Goal: Task Accomplishment & Management: Use online tool/utility

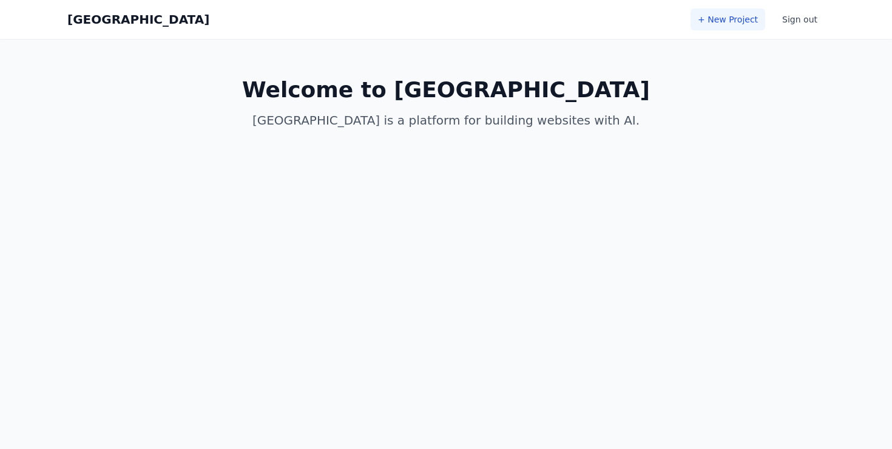
click at [749, 16] on link "+ New Project" at bounding box center [728, 19] width 75 height 22
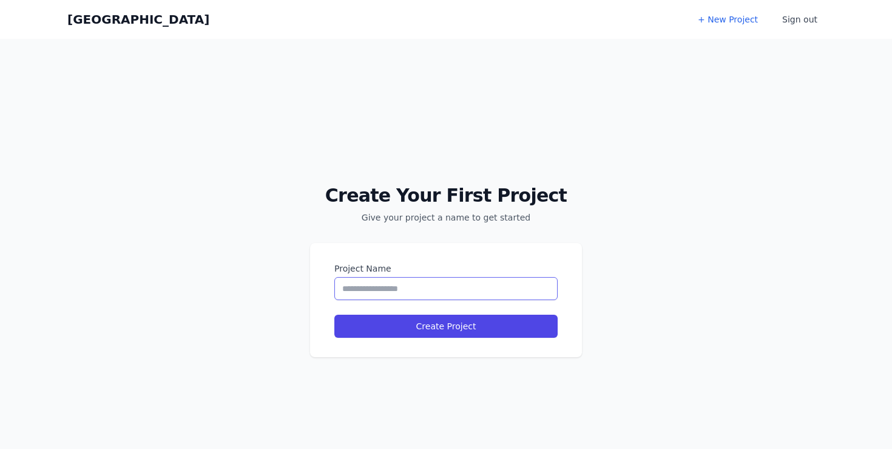
click at [366, 288] on input "Project Name" at bounding box center [445, 288] width 223 height 23
type input "**********"
click at [334, 314] on button "Create Project" at bounding box center [445, 325] width 223 height 23
select select "**"
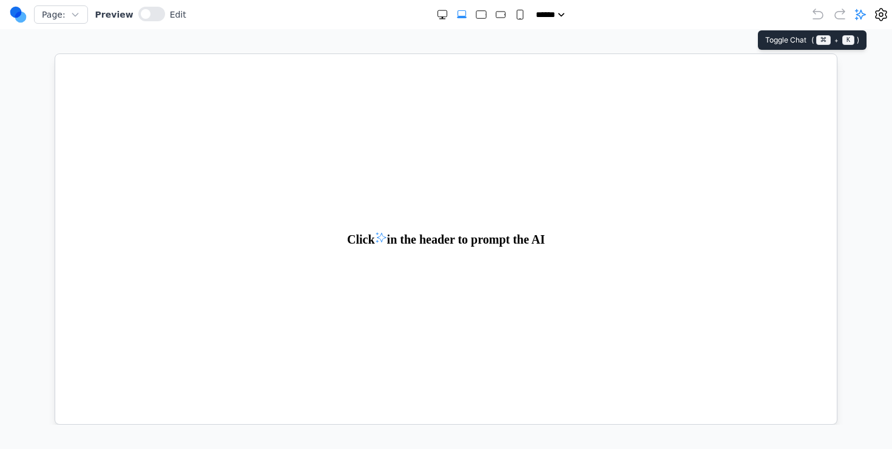
click at [863, 19] on icon at bounding box center [861, 14] width 12 height 12
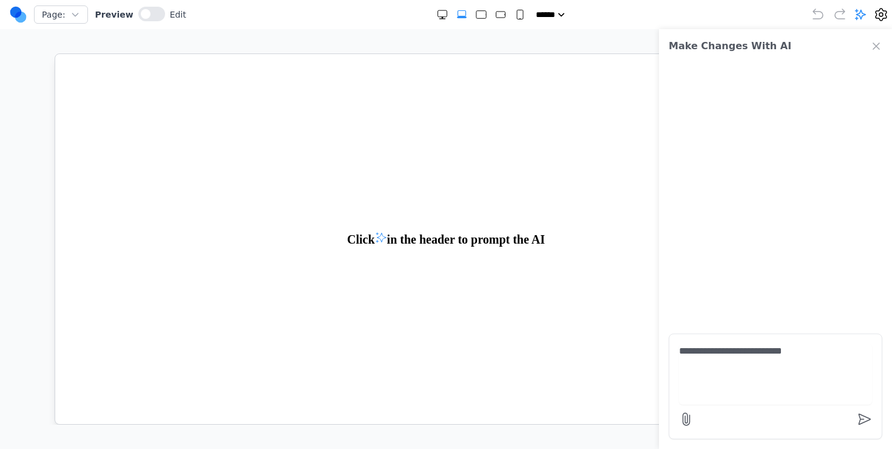
paste textarea "**********"
type textarea "**********"
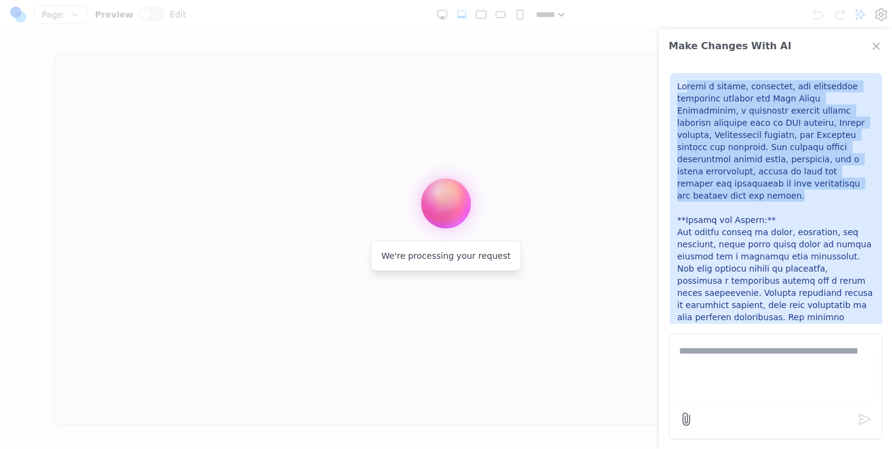
drag, startPoint x: 795, startPoint y: 185, endPoint x: 685, endPoint y: 87, distance: 147.1
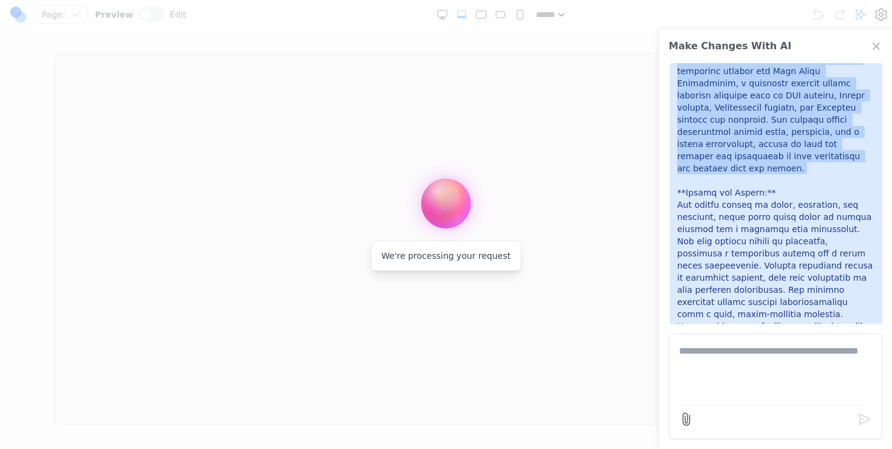
scroll to position [2287, 0]
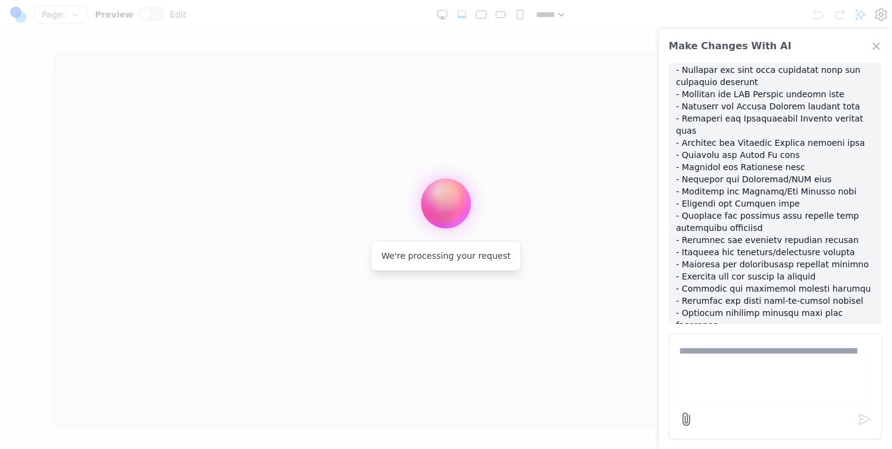
click at [686, 121] on p at bounding box center [775, 240] width 198 height 498
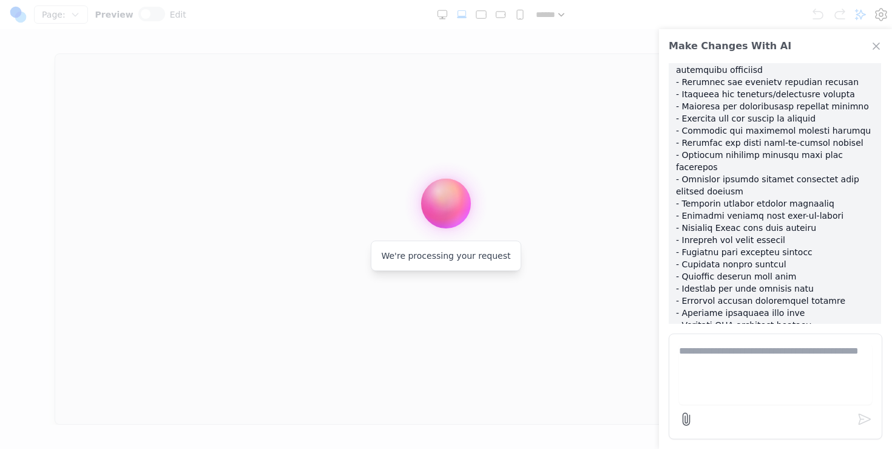
scroll to position [2469, 0]
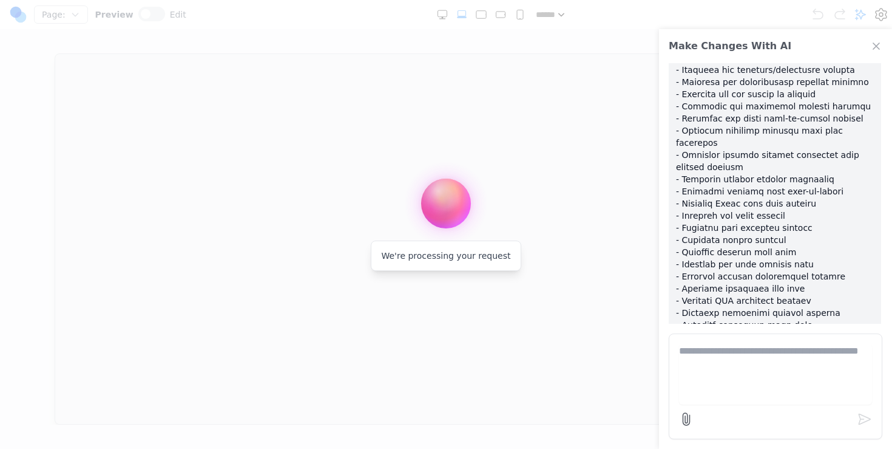
click at [305, 135] on div at bounding box center [446, 224] width 892 height 449
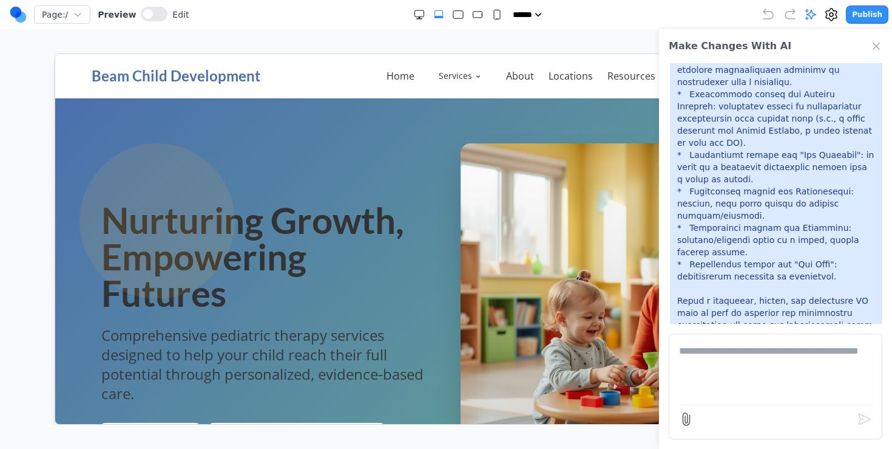
scroll to position [0, 0]
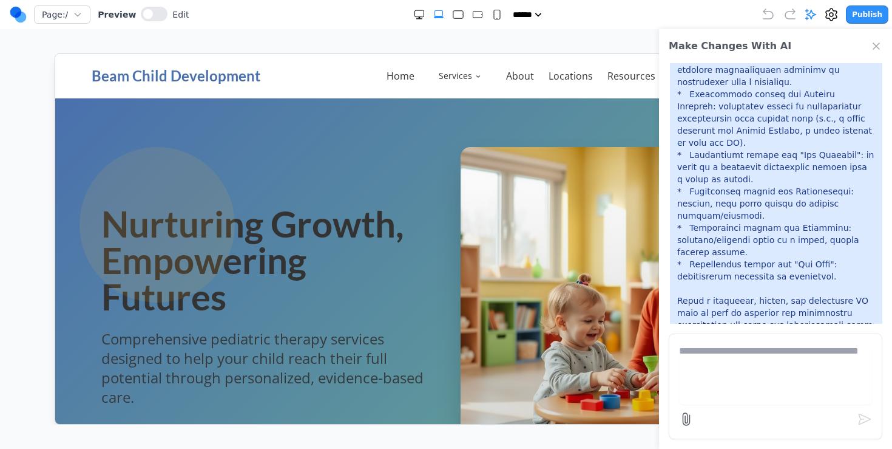
click at [875, 32] on div "Make Changes With AI" at bounding box center [775, 46] width 233 height 34
click at [875, 38] on div "Make Changes With AI" at bounding box center [775, 46] width 233 height 34
click at [875, 44] on icon "Close Chat" at bounding box center [877, 46] width 6 height 6
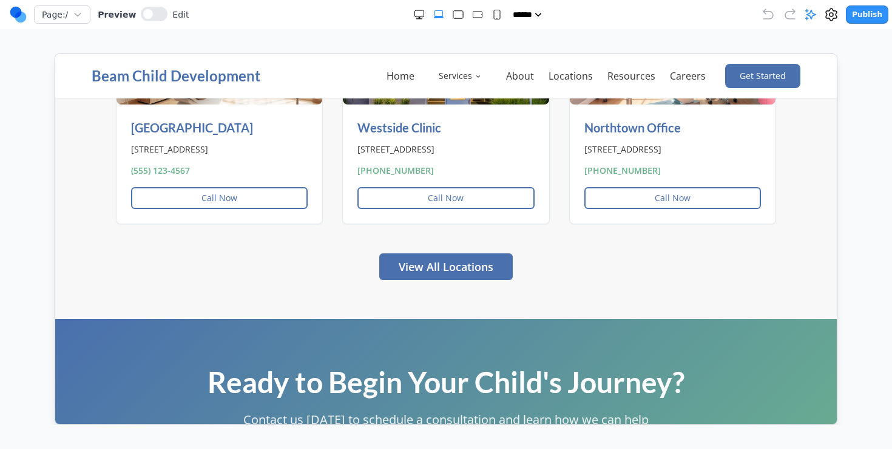
scroll to position [3172, 0]
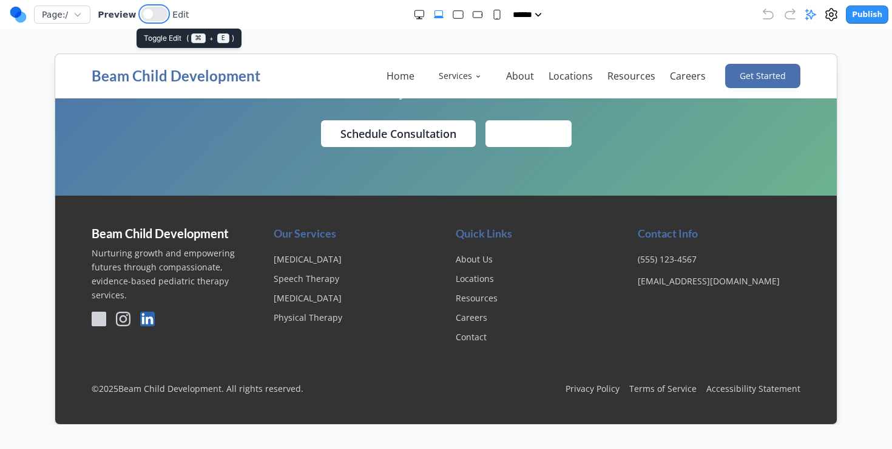
click at [151, 17] on button at bounding box center [154, 14] width 27 height 15
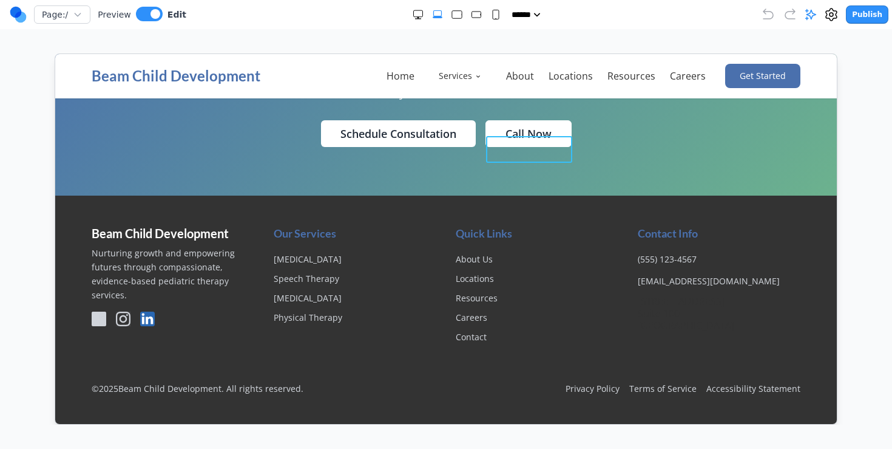
click at [523, 132] on link "Call Now" at bounding box center [528, 133] width 86 height 27
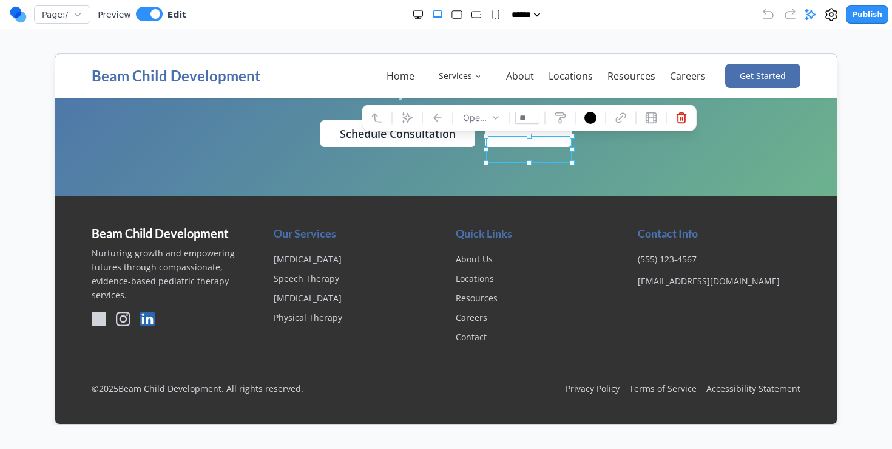
click at [523, 132] on link "********" at bounding box center [527, 133] width 86 height 27
click at [592, 111] on div at bounding box center [590, 117] width 12 height 12
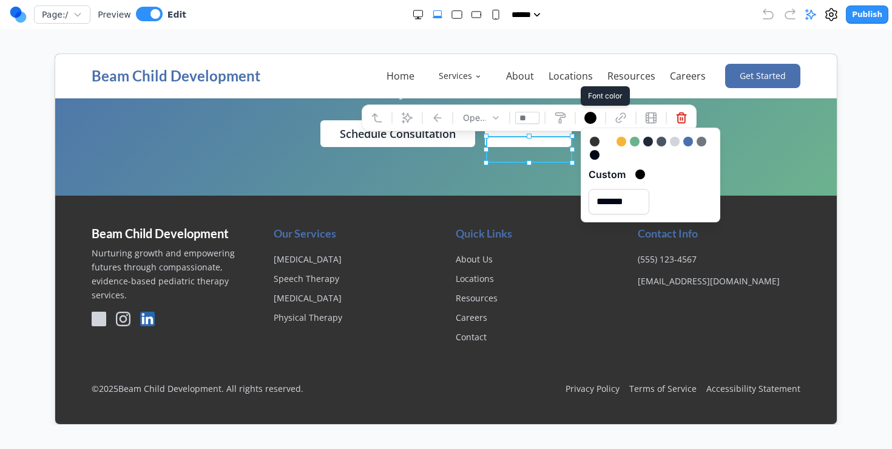
click at [594, 149] on div at bounding box center [594, 154] width 10 height 10
type input "*******"
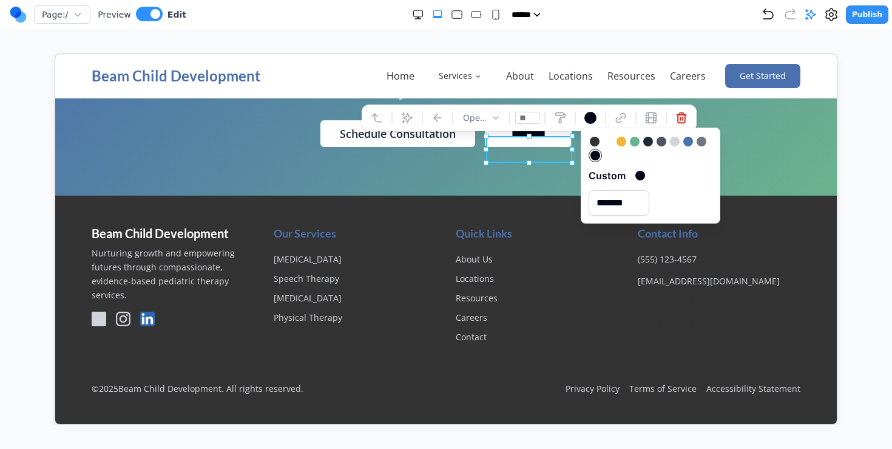
click at [456, 271] on li "Locations" at bounding box center [536, 277] width 163 height 15
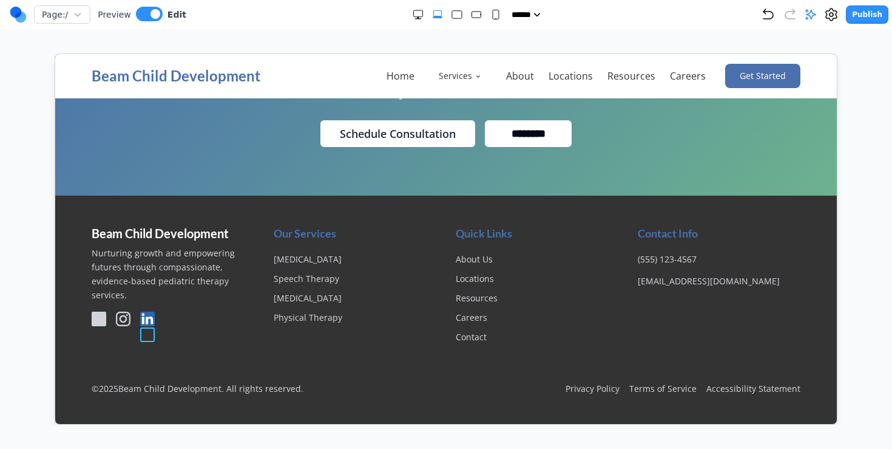
click at [142, 317] on icon "Connect with us on LinkedIn" at bounding box center [142, 319] width 2 height 7
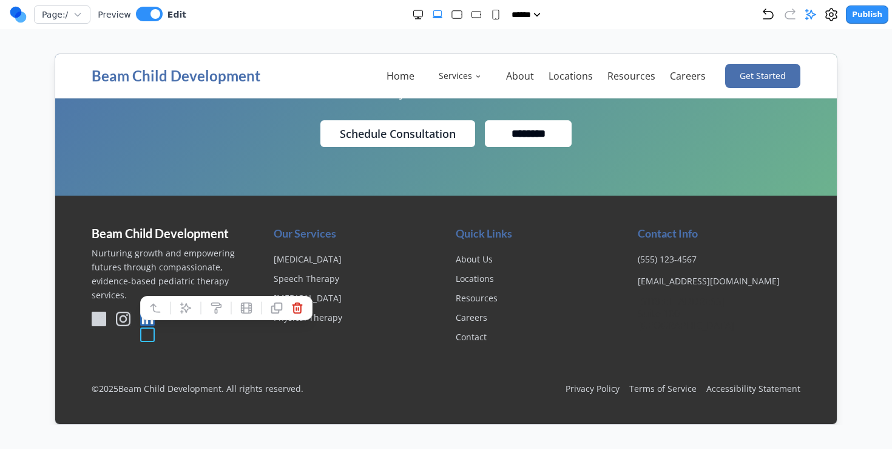
click at [135, 328] on div "Beam Child Development Nurturing growth and empowering futures through compassi…" at bounding box center [172, 283] width 163 height 119
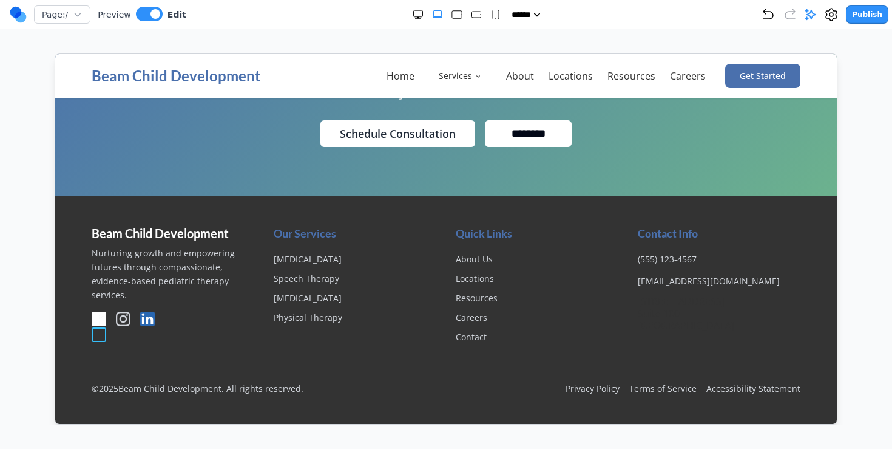
click at [100, 318] on icon "Follow us on Facebook" at bounding box center [100, 319] width 7 height 12
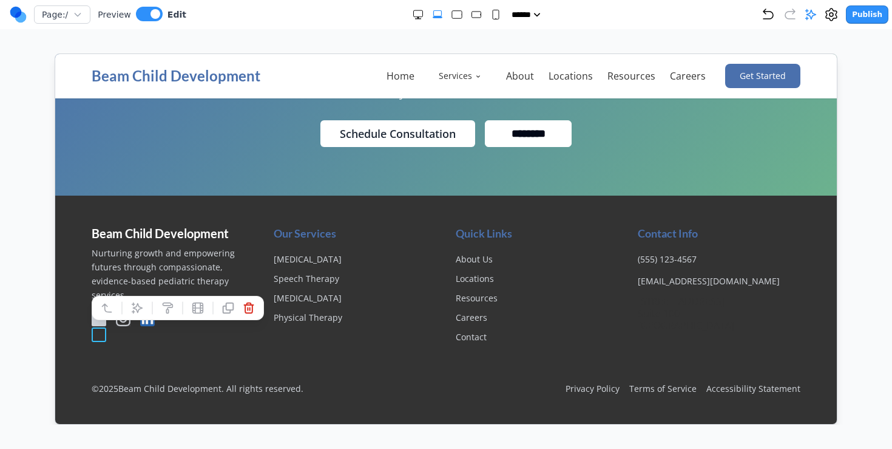
click at [108, 330] on div "Beam Child Development Nurturing growth and empowering futures through compassi…" at bounding box center [172, 283] width 163 height 119
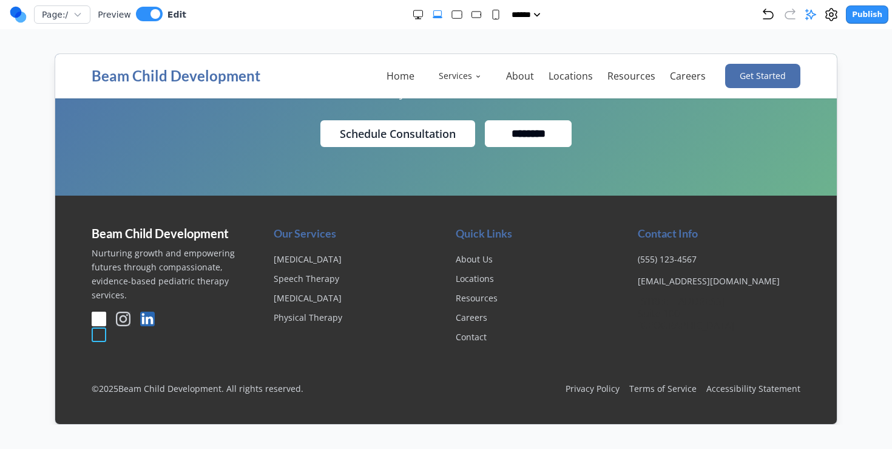
click at [98, 317] on icon "Follow us on Facebook" at bounding box center [100, 319] width 7 height 12
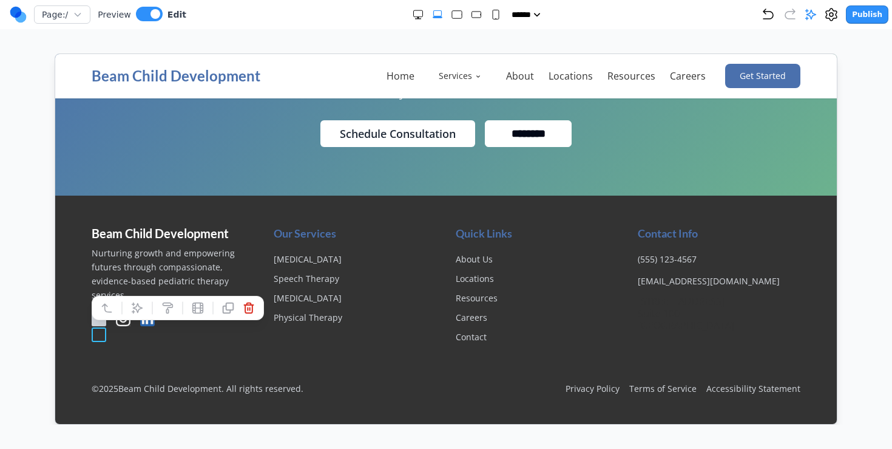
click at [122, 315] on icon "Follow us on Instagram" at bounding box center [122, 318] width 15 height 15
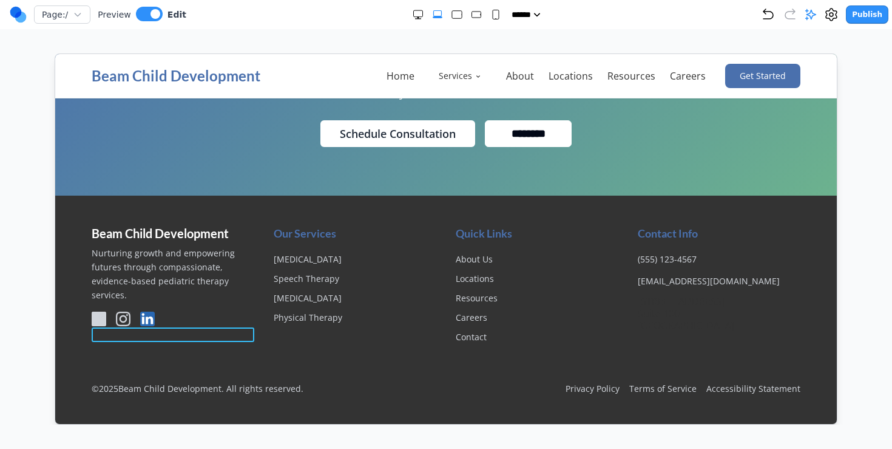
click at [143, 315] on icon "Connect with us on LinkedIn" at bounding box center [147, 318] width 15 height 15
click at [167, 335] on div "Beam Child Development Nurturing growth and empowering futures through compassi…" at bounding box center [172, 283] width 163 height 119
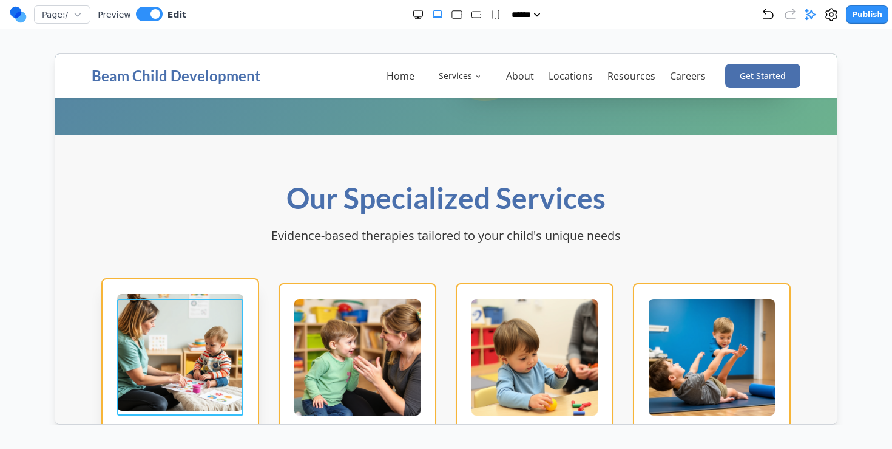
scroll to position [0, 0]
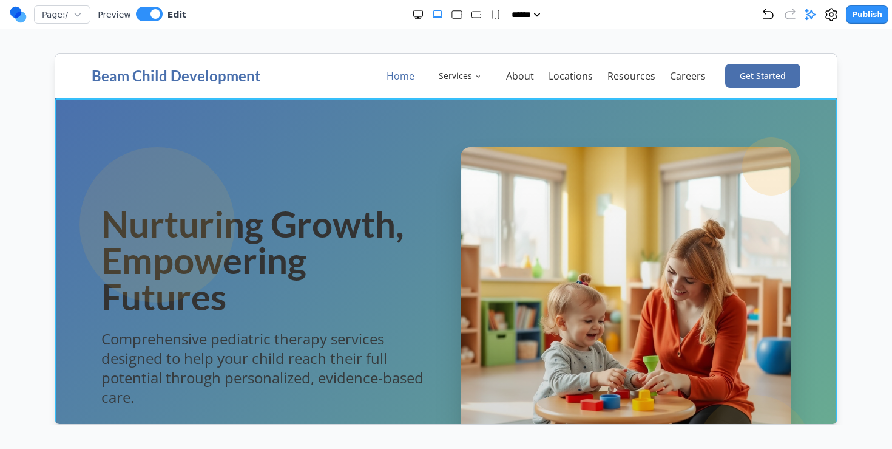
click at [406, 73] on link "Home" at bounding box center [400, 75] width 28 height 13
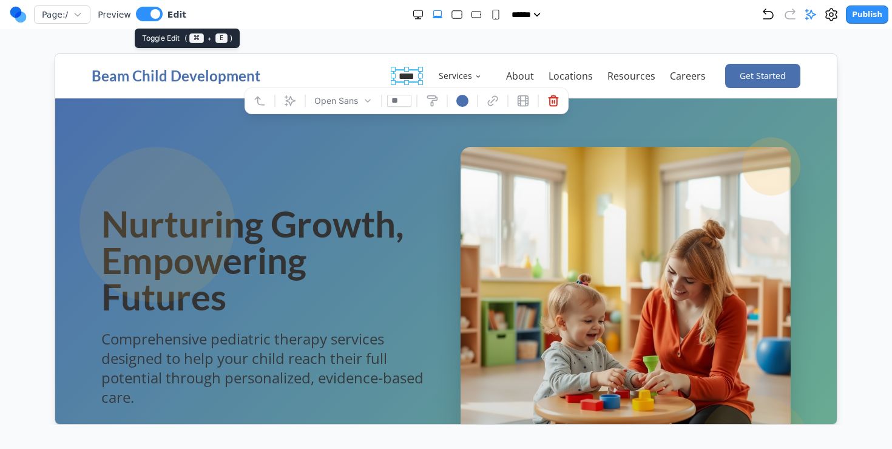
click at [152, 15] on span at bounding box center [156, 14] width 10 height 10
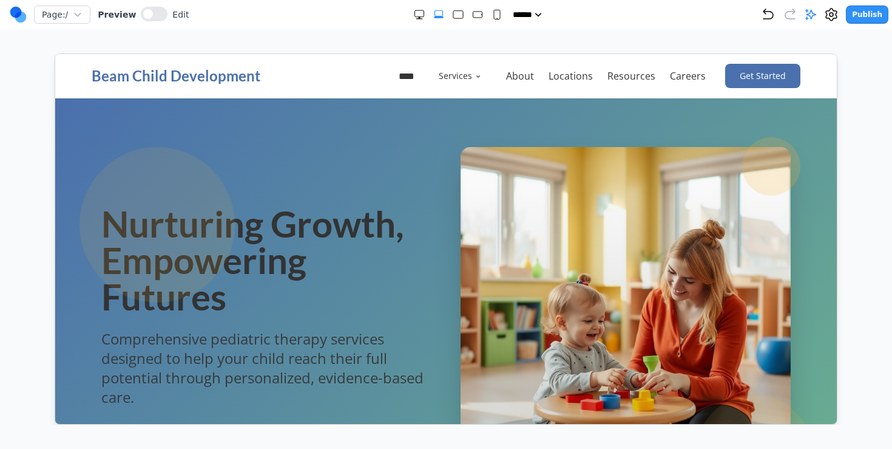
click at [430, 65] on ul "**** Services About Locations Resources Careers" at bounding box center [551, 75] width 307 height 24
click at [479, 77] on icon "Main" at bounding box center [477, 75] width 7 height 7
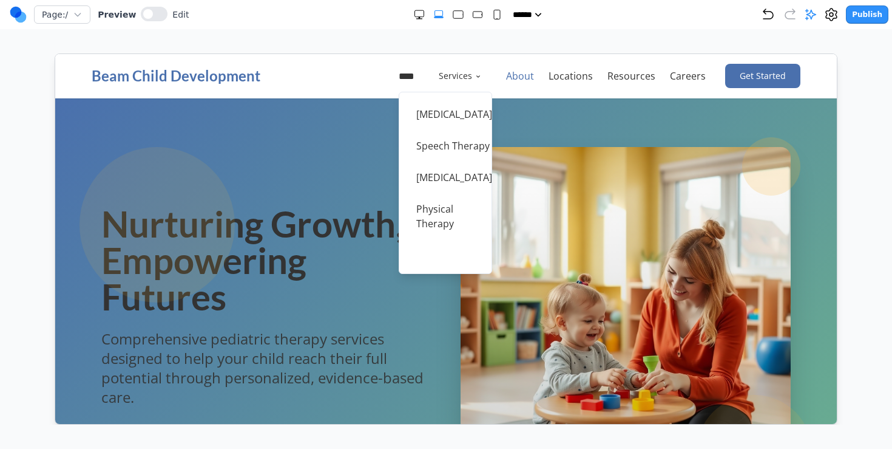
click at [534, 72] on link "About" at bounding box center [520, 75] width 28 height 13
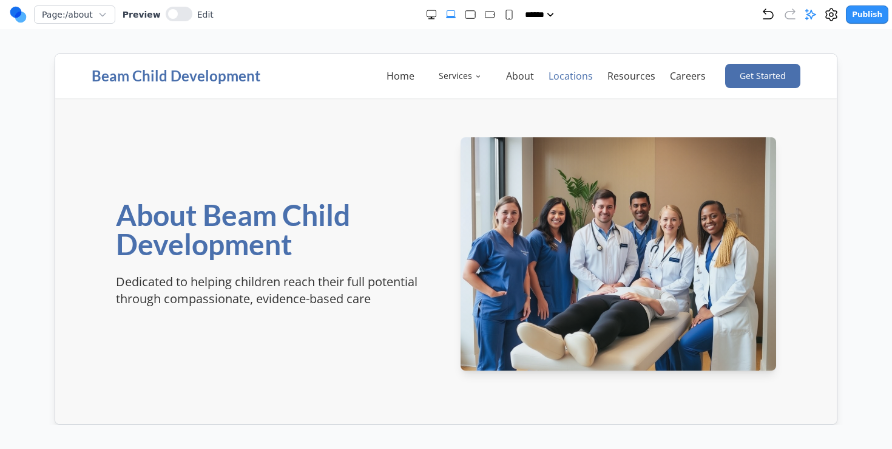
click at [571, 77] on link "Locations" at bounding box center [570, 75] width 44 height 13
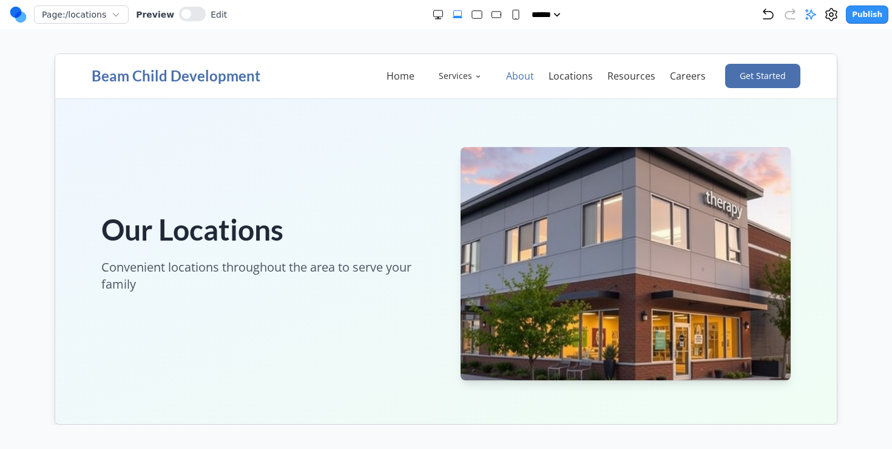
click at [517, 76] on link "About" at bounding box center [520, 75] width 28 height 13
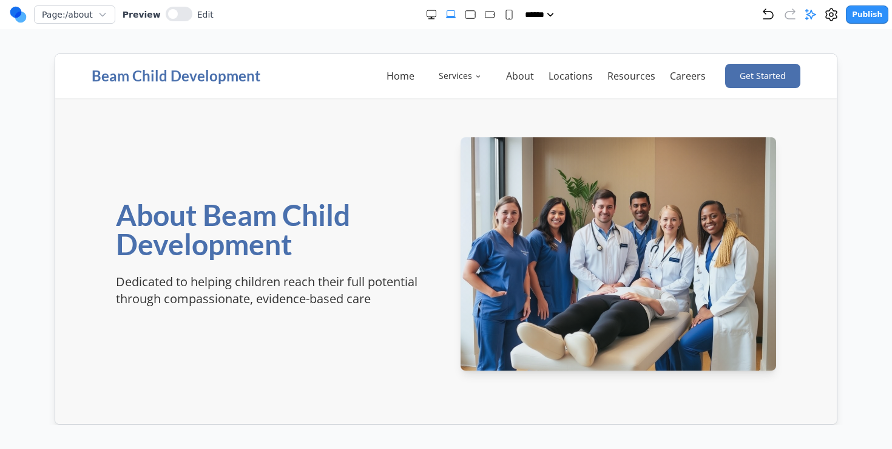
click at [609, 72] on ul "Home Services About Locations Resources Careers" at bounding box center [545, 75] width 319 height 24
click at [613, 72] on link "Resources" at bounding box center [631, 75] width 48 height 13
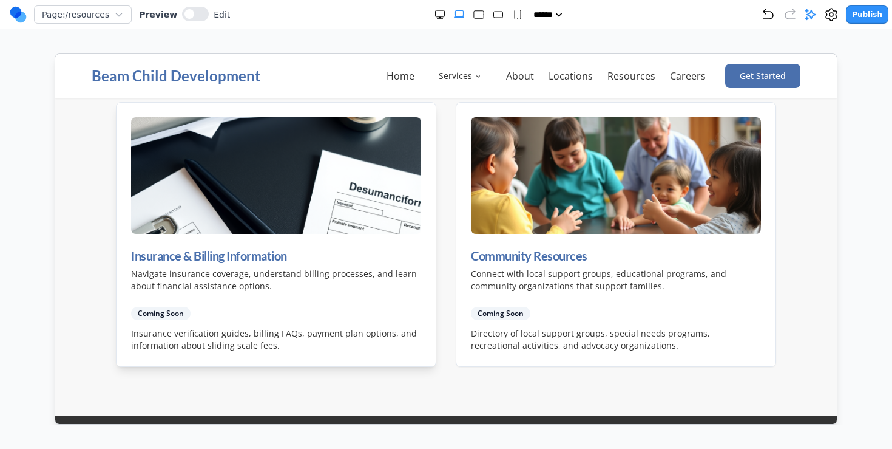
scroll to position [1492, 0]
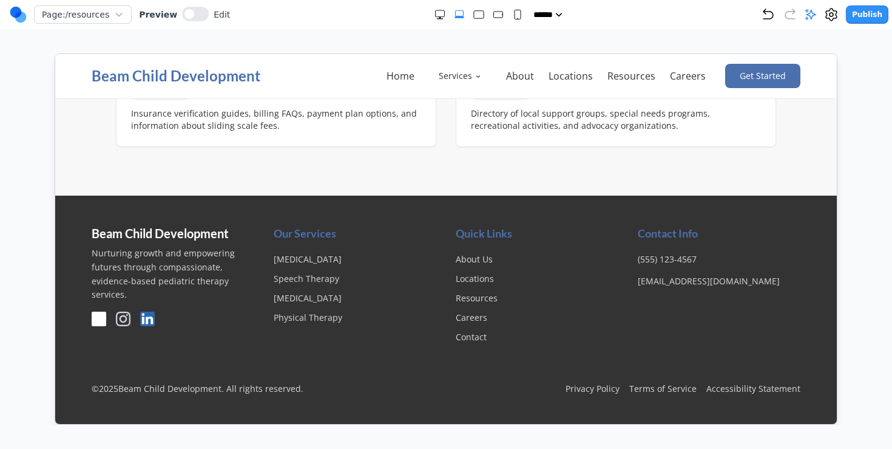
click at [99, 321] on icon "Follow us on Facebook" at bounding box center [100, 319] width 7 height 12
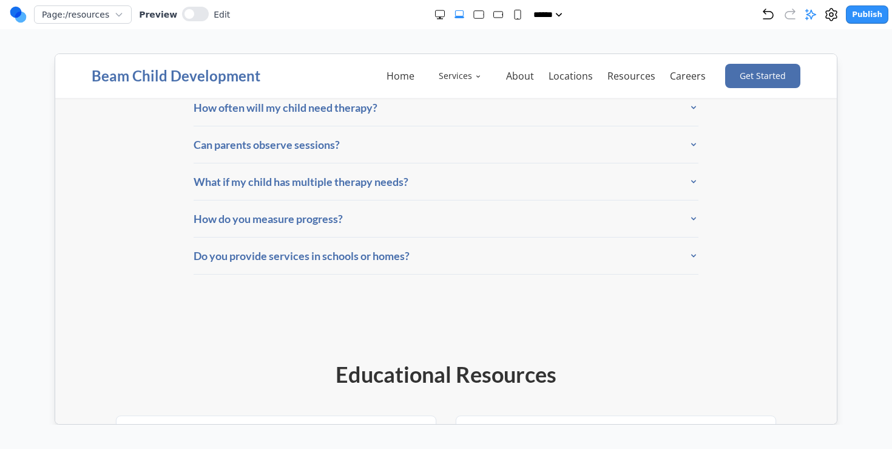
scroll to position [814, 0]
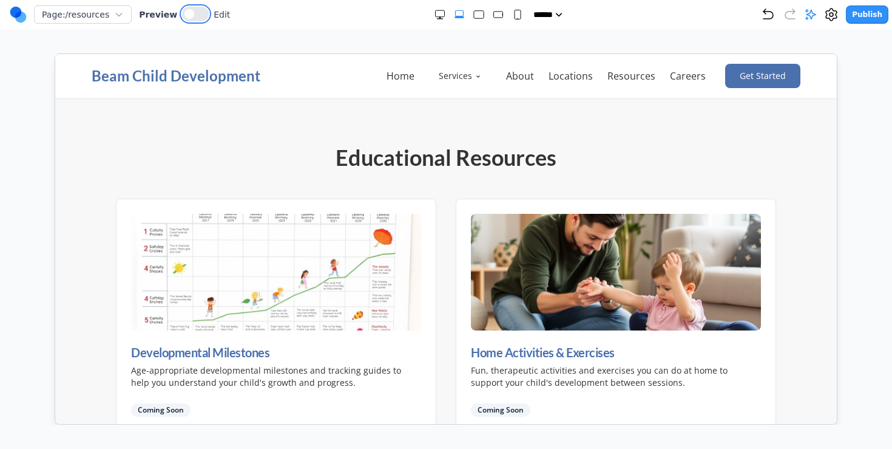
click at [199, 15] on button at bounding box center [195, 14] width 27 height 15
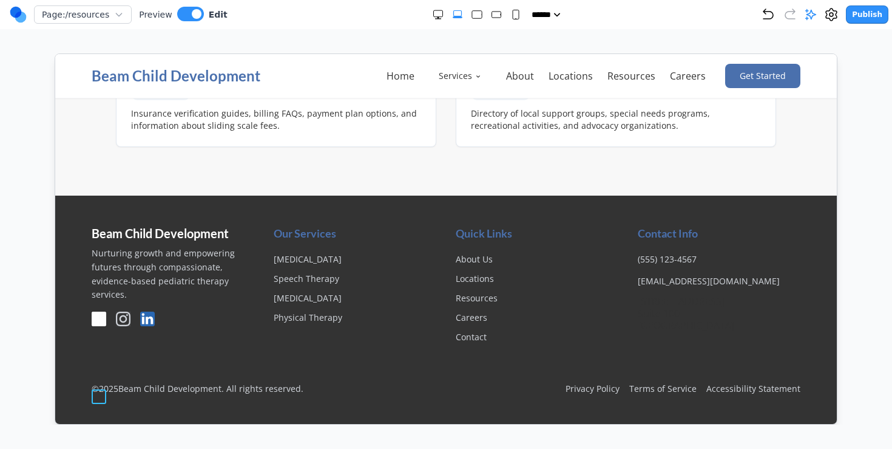
click at [101, 319] on icon "Follow us on Facebook" at bounding box center [100, 319] width 7 height 12
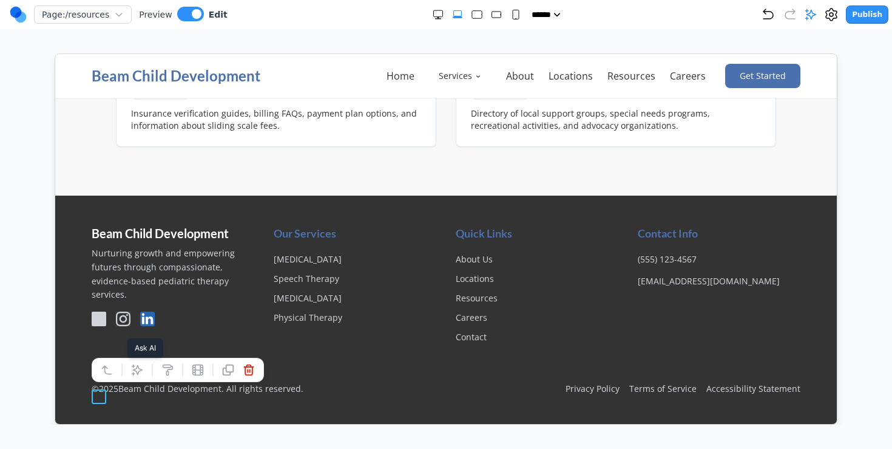
click at [144, 359] on button at bounding box center [136, 368] width 19 height 19
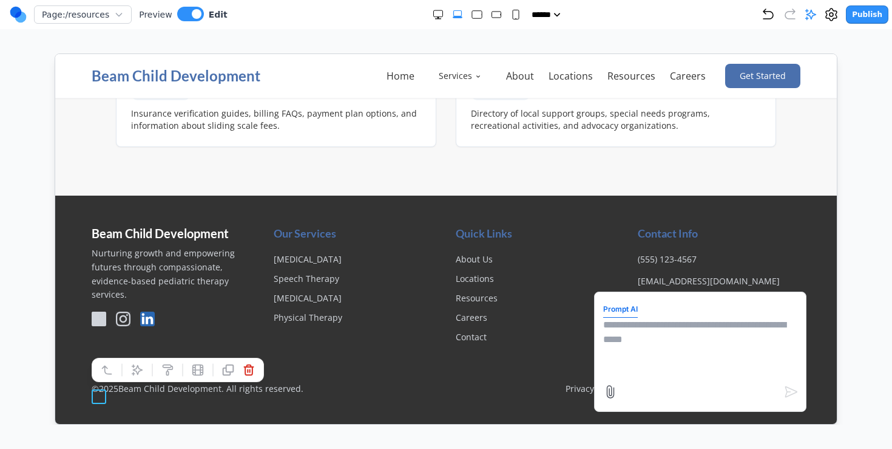
click at [630, 363] on textarea at bounding box center [700, 347] width 194 height 61
type textarea "**********"
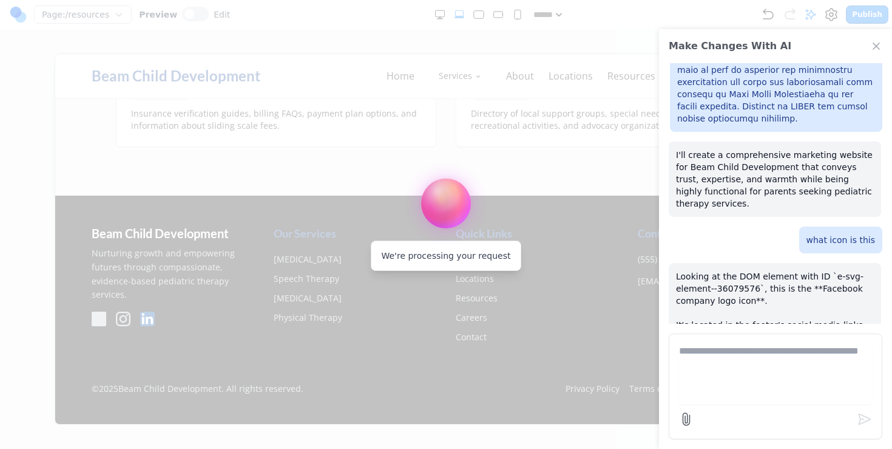
scroll to position [2153, 0]
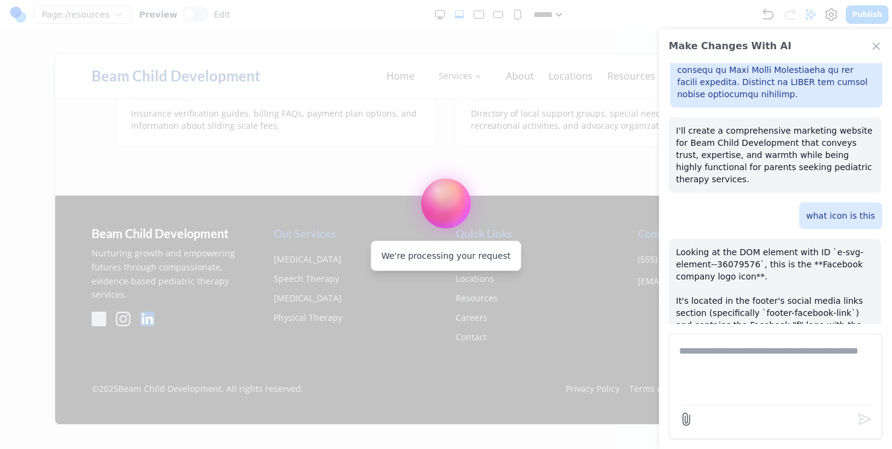
click at [710, 367] on textarea at bounding box center [775, 374] width 193 height 61
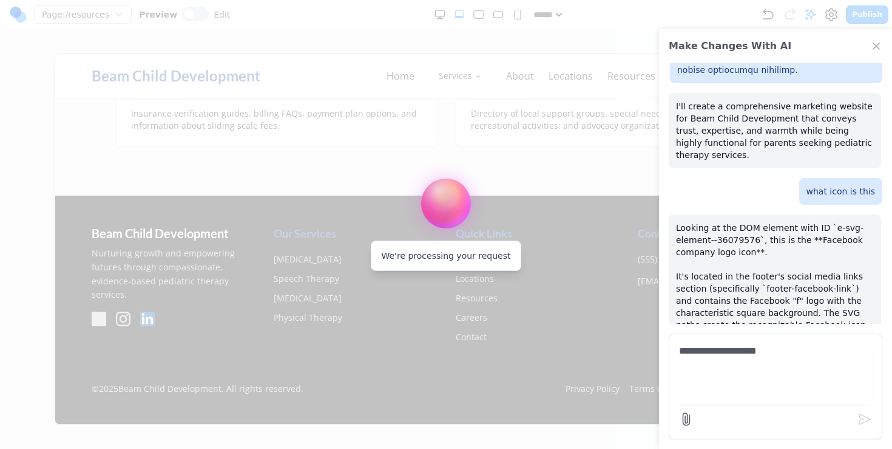
type textarea "**********"
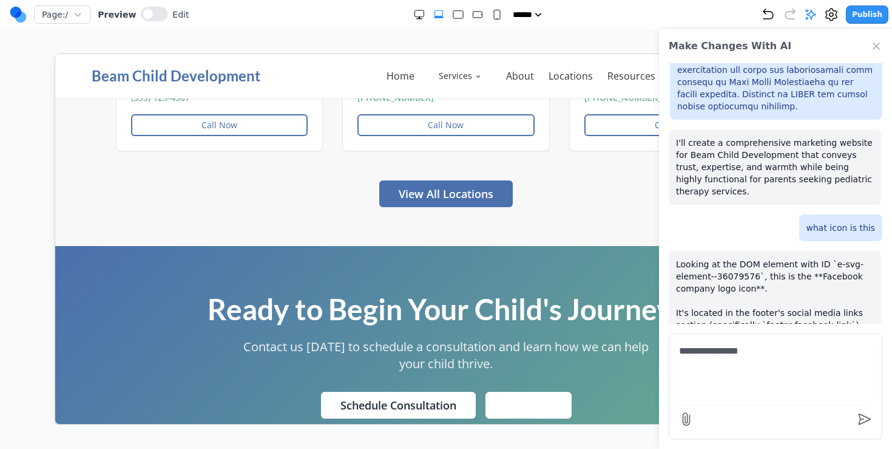
scroll to position [3172, 0]
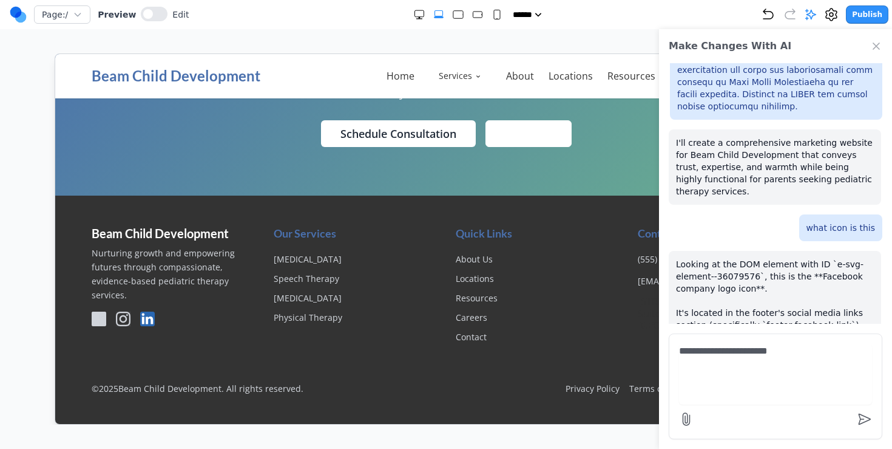
type textarea "**********"
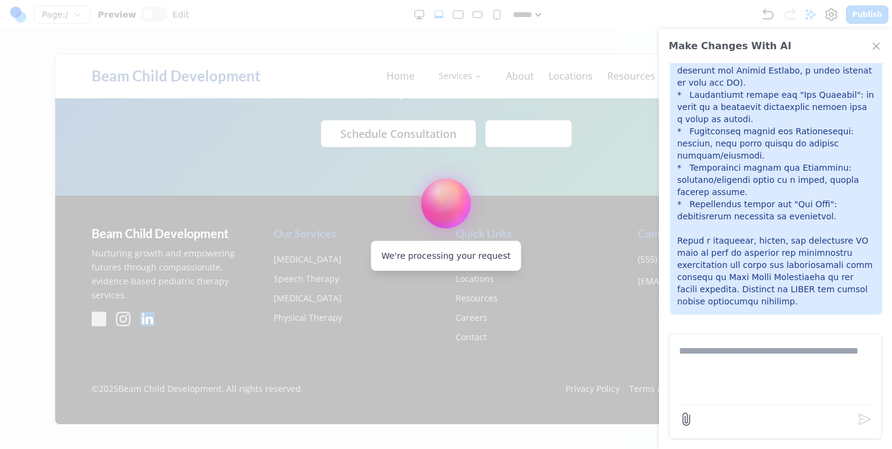
scroll to position [1955, 0]
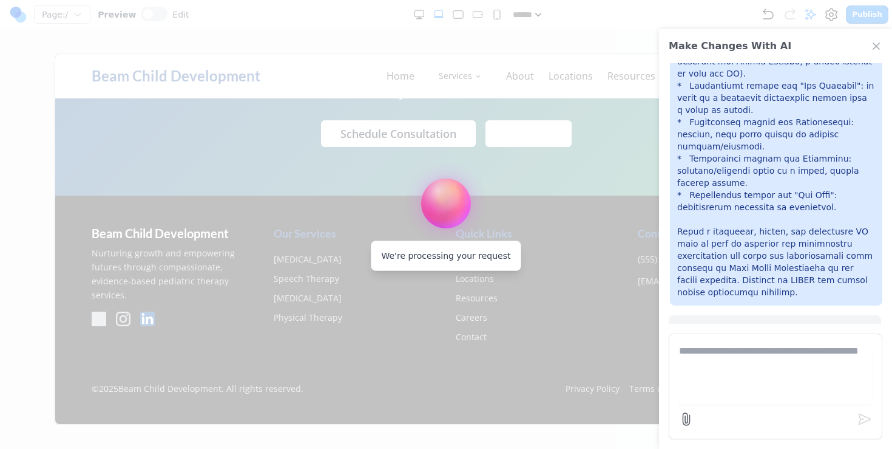
drag, startPoint x: 718, startPoint y: 185, endPoint x: 718, endPoint y: 228, distance: 43.1
click at [718, 322] on p "I'll create a comprehensive marketing website for Beam Child Development that c…" at bounding box center [775, 352] width 198 height 61
click at [717, 322] on p "I'll create a comprehensive marketing website for Beam Child Development that c…" at bounding box center [775, 352] width 198 height 61
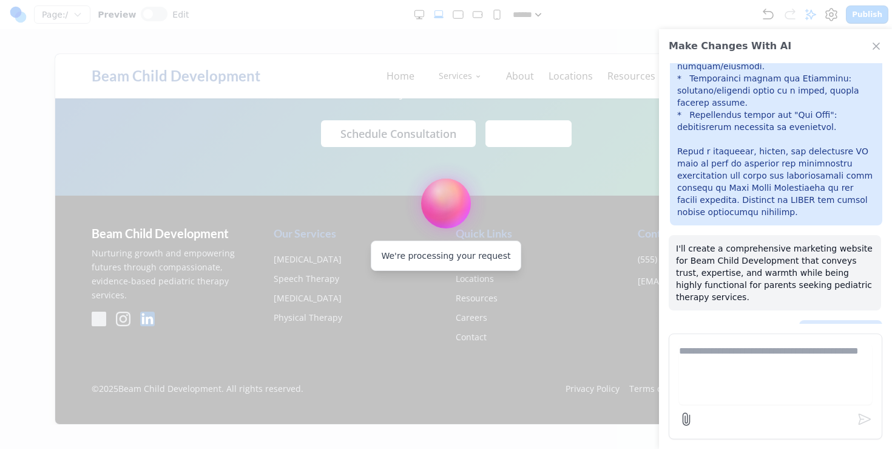
click at [716, 364] on p "Looking at the DOM element with ID `e-svg-element--36079576`, this is the **Fac…" at bounding box center [775, 455] width 198 height 182
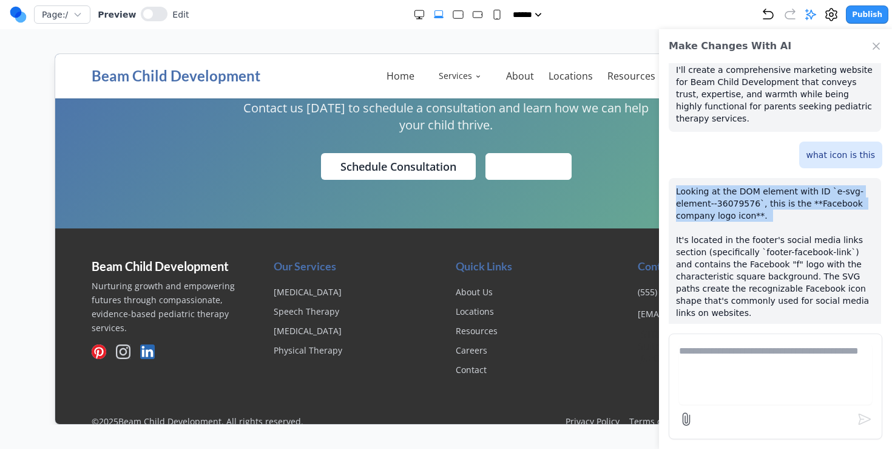
scroll to position [3126, 0]
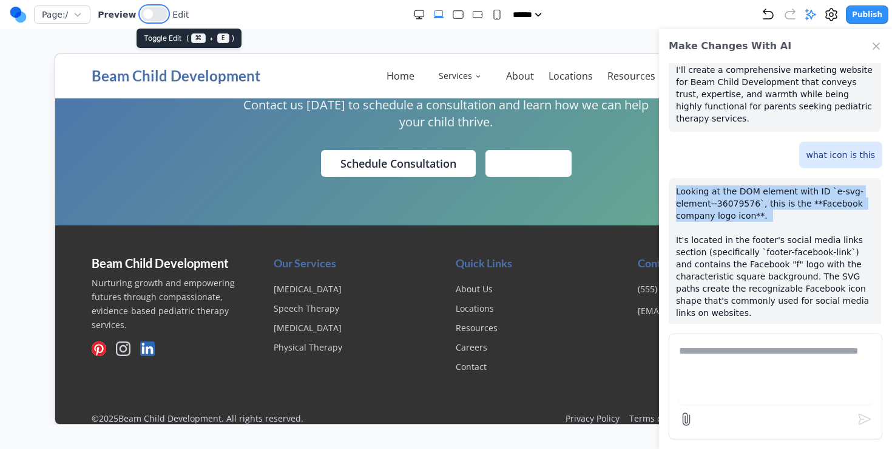
click at [146, 19] on button at bounding box center [154, 14] width 27 height 15
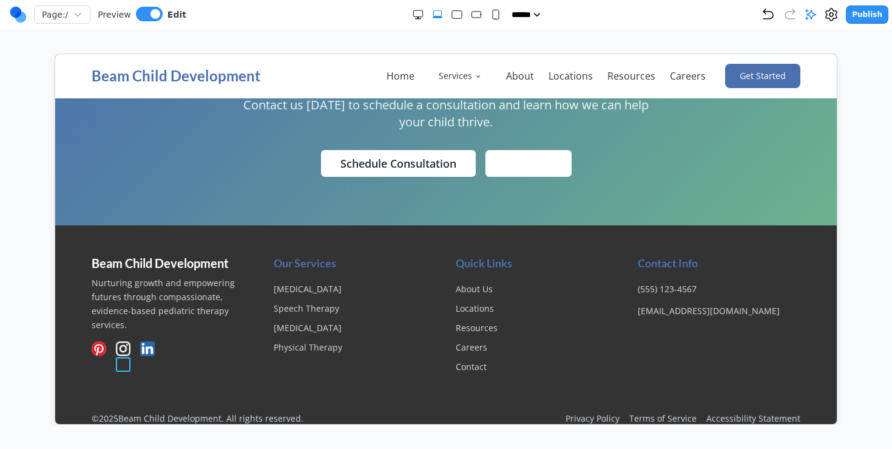
click at [126, 355] on icon "Follow us on Instagram" at bounding box center [122, 348] width 15 height 15
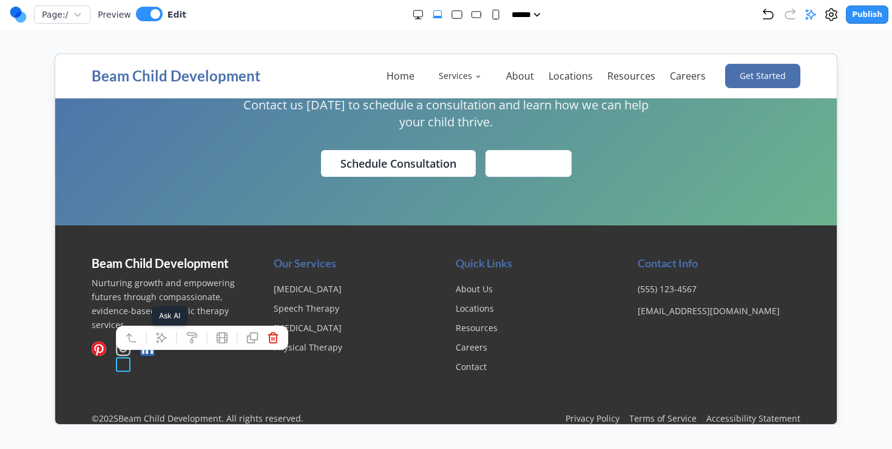
click at [158, 334] on icon at bounding box center [161, 337] width 12 height 12
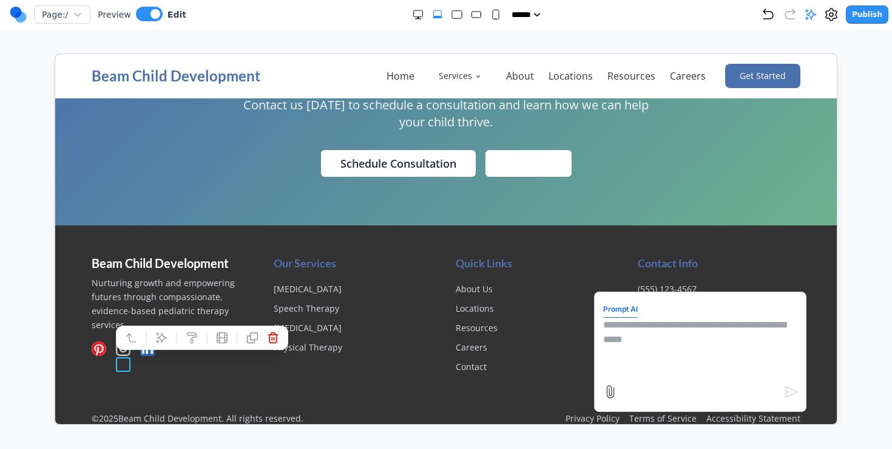
click at [690, 341] on textarea at bounding box center [700, 347] width 194 height 61
type textarea "**********"
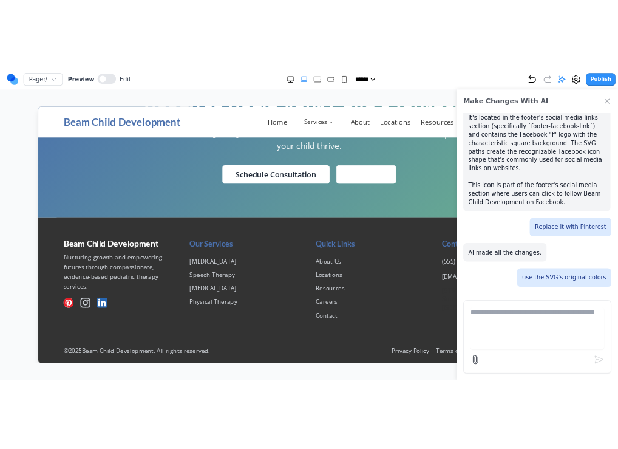
scroll to position [3172, 0]
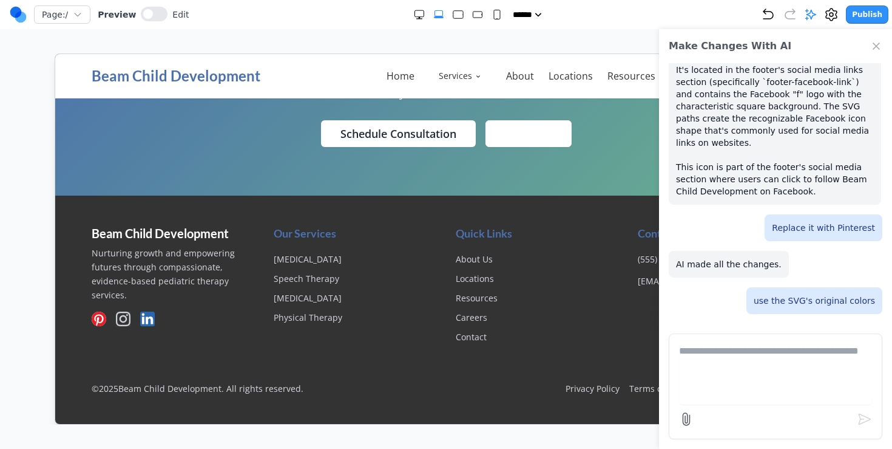
click at [791, 331] on p "I can see that the Instagram icon (with ID `e-svg-element--36160191`) currently…" at bounding box center [775, 379] width 198 height 97
click at [781, 331] on p "I can see that the Instagram icon (with ID `e-svg-element--36160191`) currently…" at bounding box center [775, 379] width 198 height 97
drag, startPoint x: 781, startPoint y: 216, endPoint x: 778, endPoint y: 264, distance: 48.6
click at [778, 331] on p "I can see that the Instagram icon (with ID `e-svg-element--36160191`) currently…" at bounding box center [775, 379] width 198 height 97
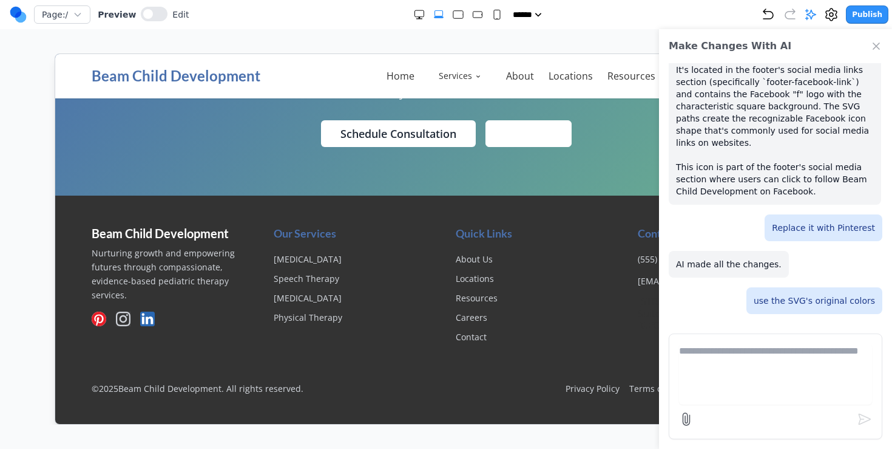
click at [778, 331] on p "I can see that the Instagram icon (with ID `e-svg-element--36160191`) currently…" at bounding box center [775, 379] width 198 height 97
drag, startPoint x: 764, startPoint y: 230, endPoint x: 681, endPoint y: 228, distance: 82.6
click at [681, 331] on p "I can see that the Instagram icon (with ID `e-svg-element--36160191`) currently…" at bounding box center [775, 379] width 198 height 97
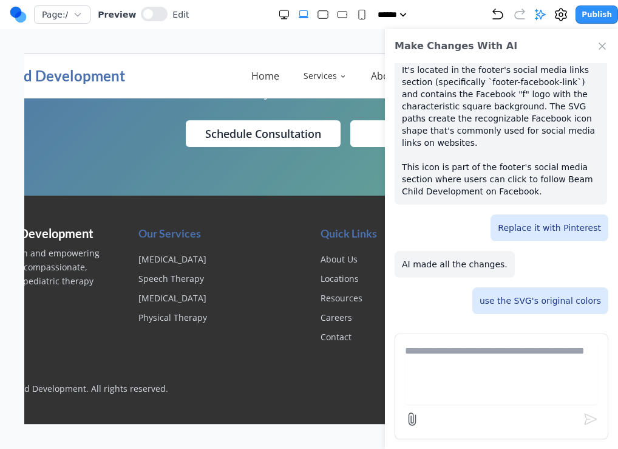
click at [439, 331] on p "I can see that the Instagram icon (with ID `e-svg-element--36160191`) currently…" at bounding box center [501, 379] width 198 height 97
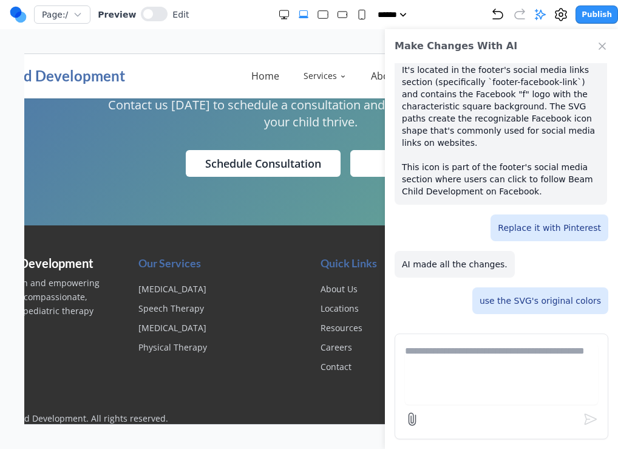
scroll to position [0, 4]
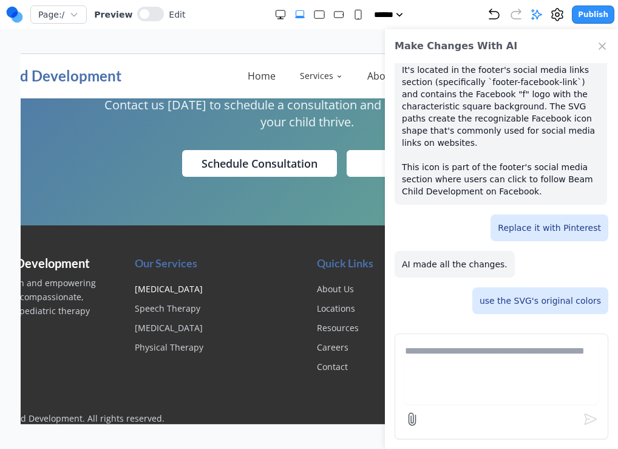
click at [183, 294] on link "[MEDICAL_DATA]" at bounding box center [168, 288] width 68 height 12
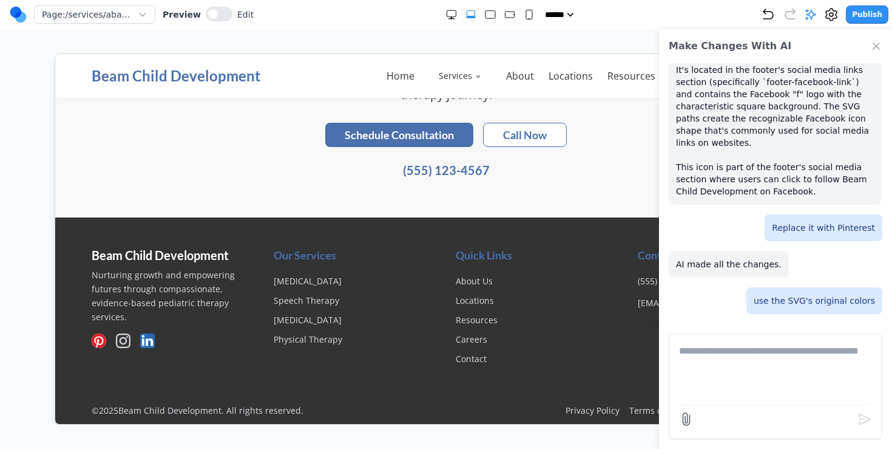
scroll to position [1853, 0]
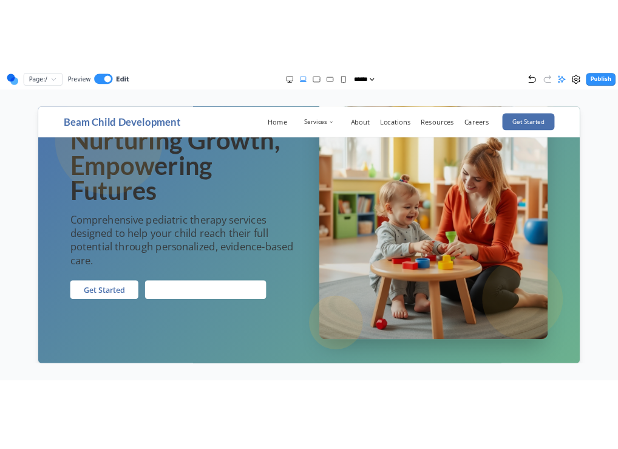
scroll to position [146, 0]
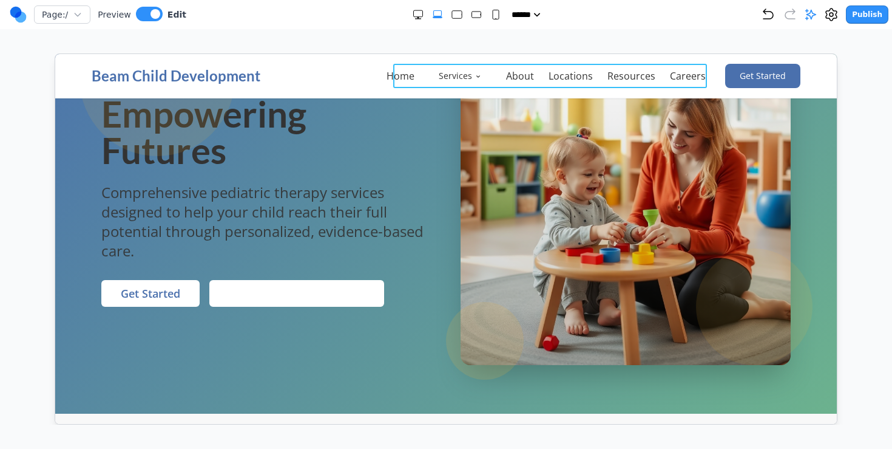
click at [449, 87] on div "Beam Child Development Home Services About Locations Resources Careers Get Star…" at bounding box center [445, 75] width 728 height 44
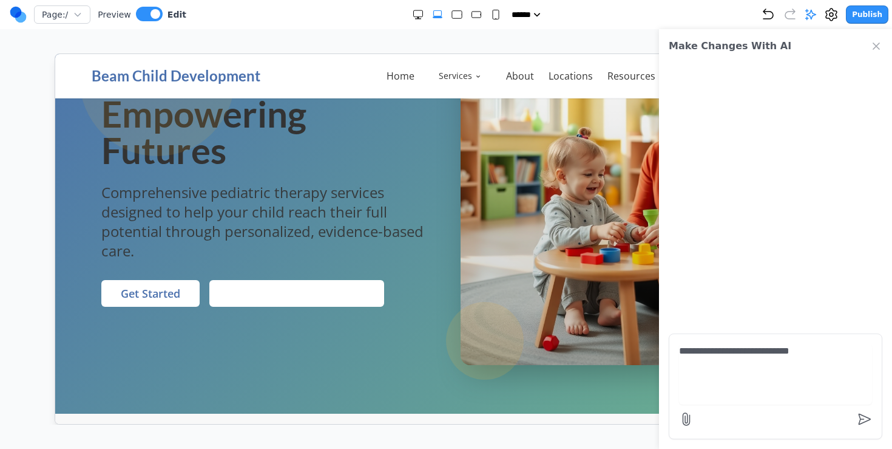
type textarea "**********"
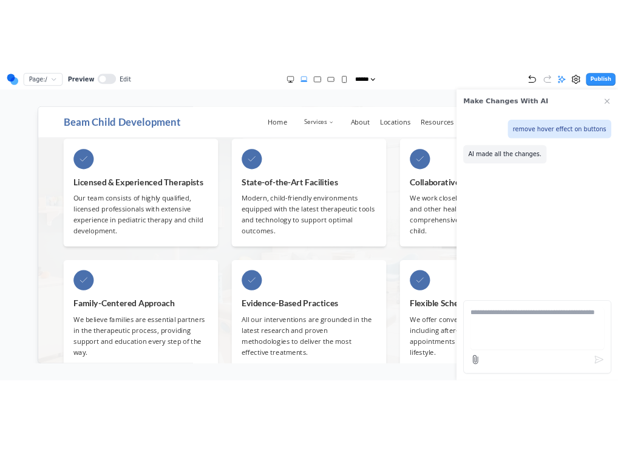
scroll to position [3172, 0]
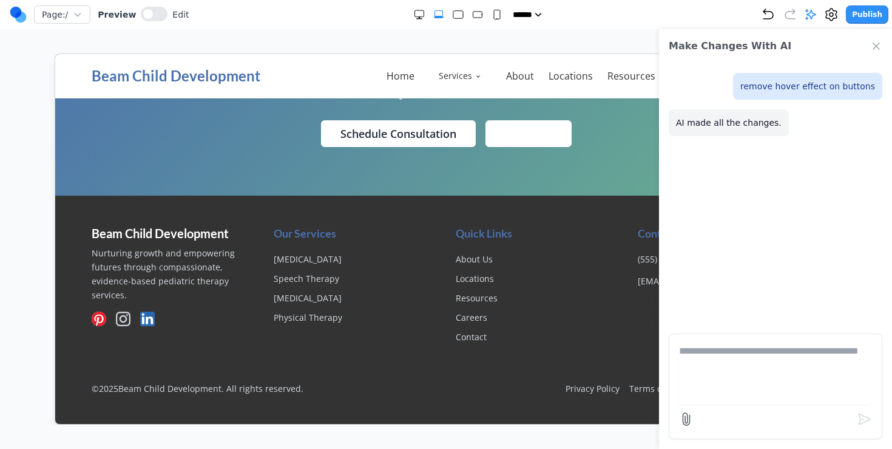
click at [881, 49] on icon "Close Chat" at bounding box center [877, 46] width 12 height 12
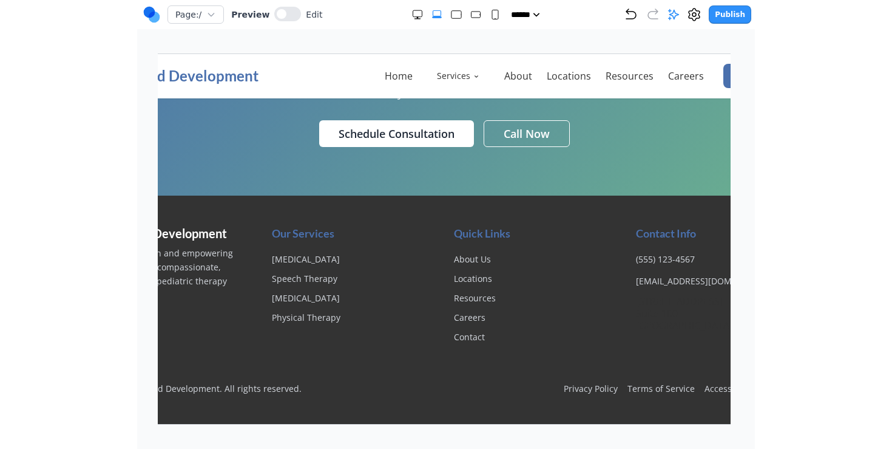
scroll to position [0, 0]
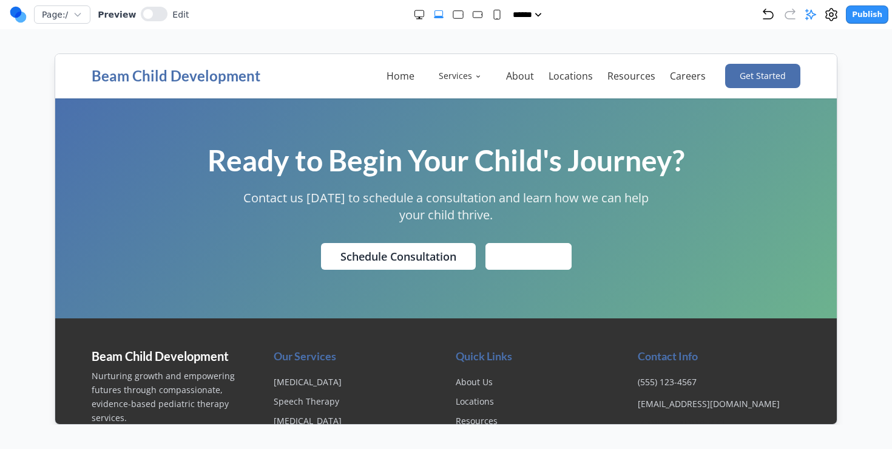
scroll to position [3172, 0]
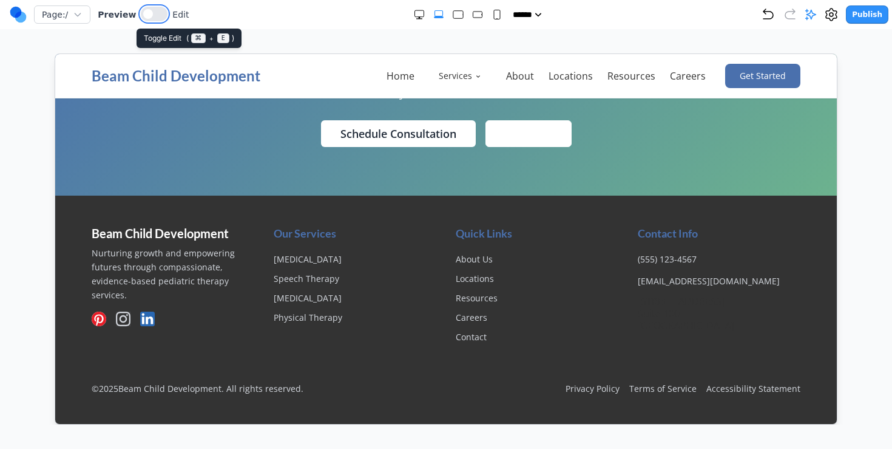
click at [154, 16] on button at bounding box center [154, 14] width 27 height 15
click at [123, 316] on icon "Follow us on Instagram" at bounding box center [122, 318] width 15 height 15
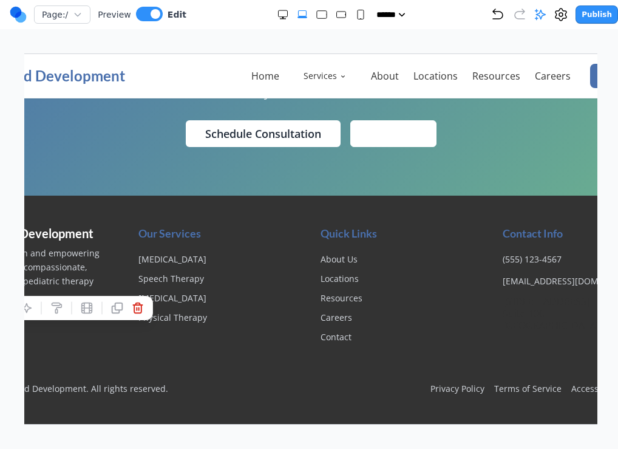
click at [160, 212] on div "Beam Child Development Nurturing growth and empowering futures through compassi…" at bounding box center [310, 309] width 728 height 228
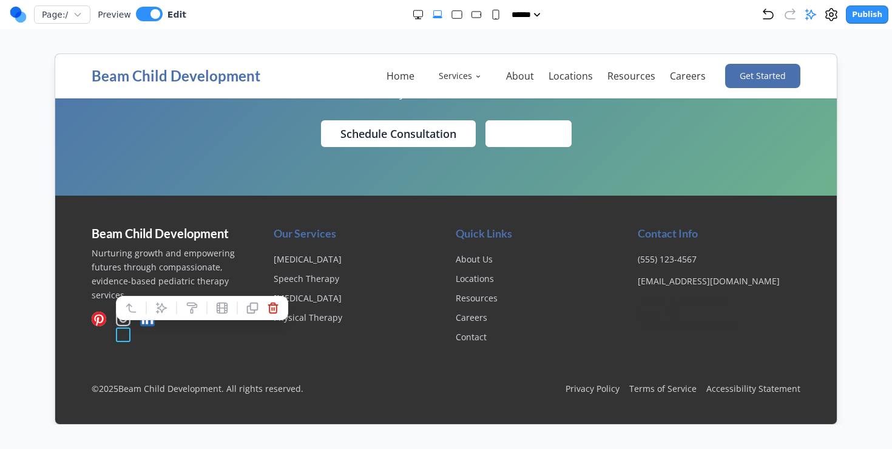
click at [123, 316] on icon "Follow us on Instagram" at bounding box center [122, 318] width 15 height 15
click at [152, 318] on icon "Connect with us on LinkedIn" at bounding box center [147, 318] width 12 height 11
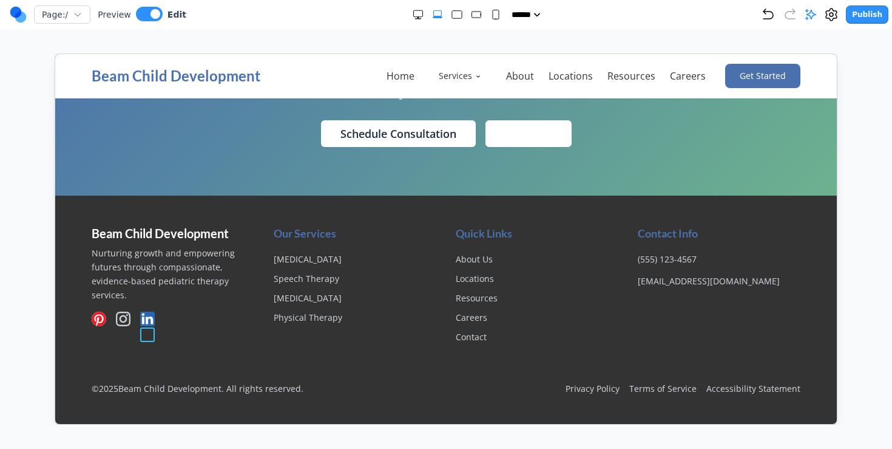
click at [149, 318] on icon "Connect with us on LinkedIn" at bounding box center [147, 318] width 15 height 15
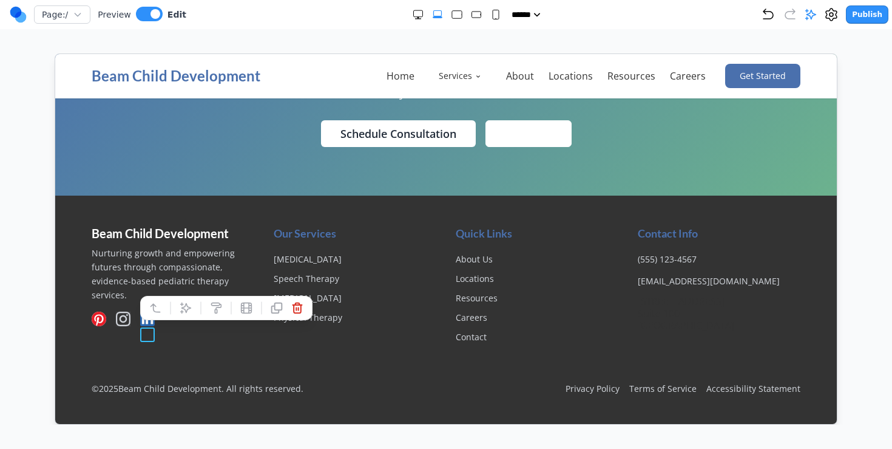
click at [121, 319] on icon "Follow us on Instagram" at bounding box center [122, 318] width 15 height 15
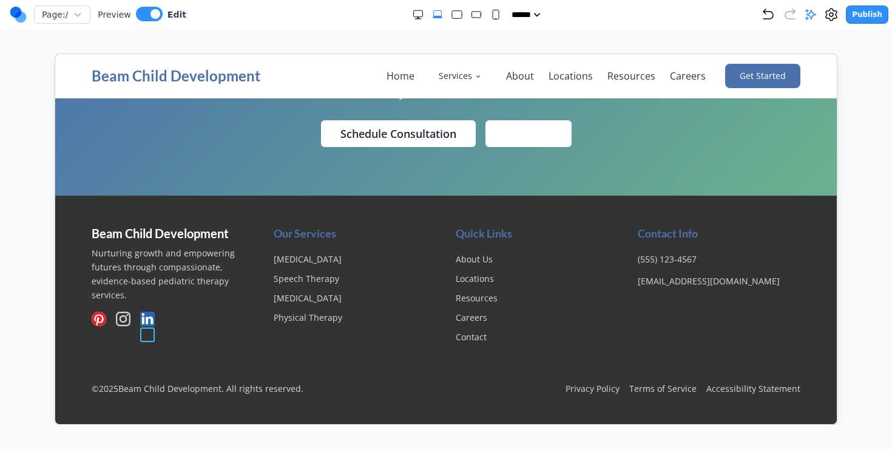
click at [146, 317] on icon "Connect with us on LinkedIn" at bounding box center [147, 318] width 12 height 11
click at [114, 313] on div at bounding box center [172, 318] width 163 height 15
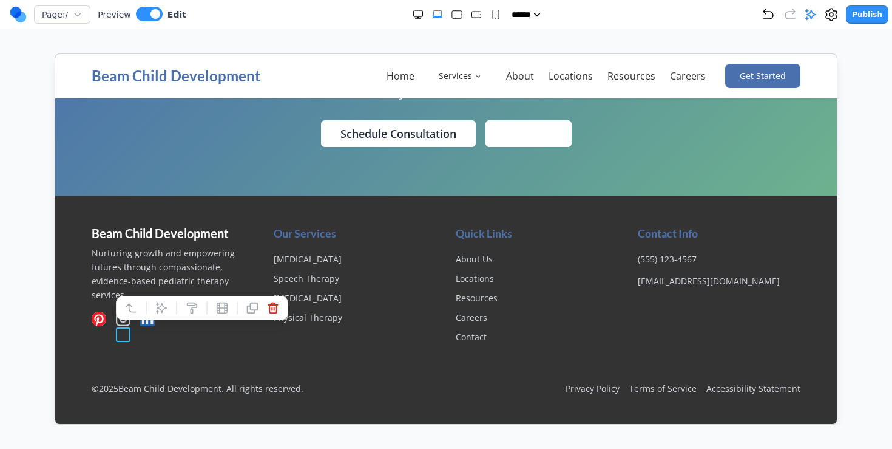
click at [123, 318] on icon "Follow us on Instagram" at bounding box center [122, 318] width 15 height 15
click at [128, 304] on icon at bounding box center [130, 308] width 9 height 8
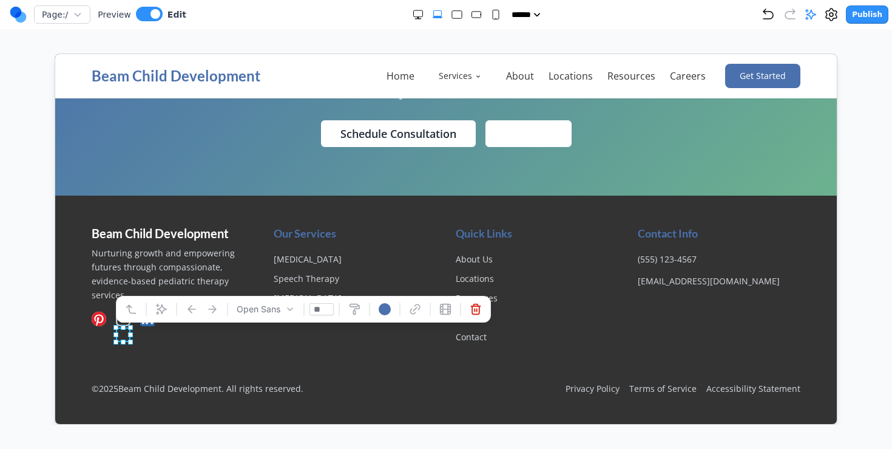
click at [163, 331] on div "Beam Child Development Nurturing growth and empowering futures through compassi…" at bounding box center [172, 283] width 163 height 119
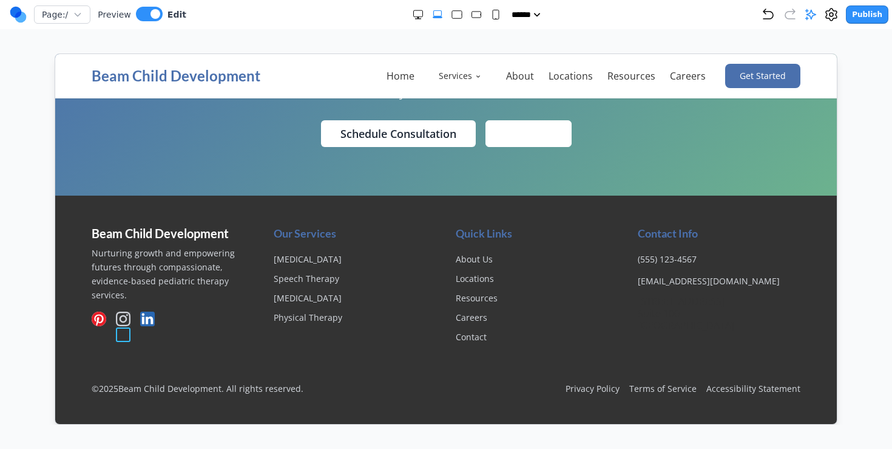
click at [125, 324] on icon "Follow us on Instagram" at bounding box center [122, 318] width 15 height 15
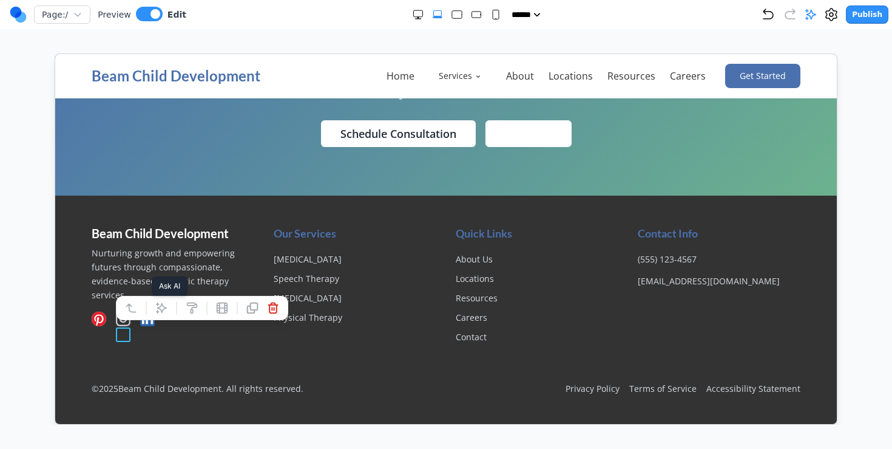
click at [157, 301] on icon at bounding box center [161, 307] width 12 height 12
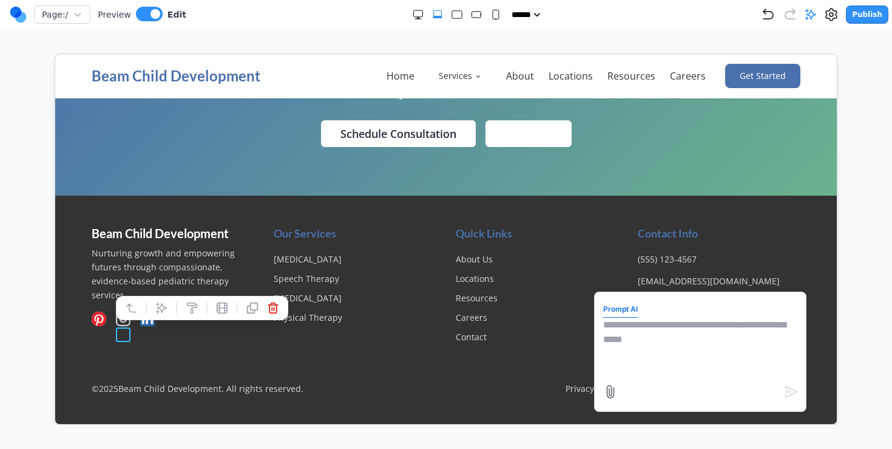
click at [650, 341] on textarea at bounding box center [700, 347] width 194 height 61
type textarea "*"
type textarea "**********"
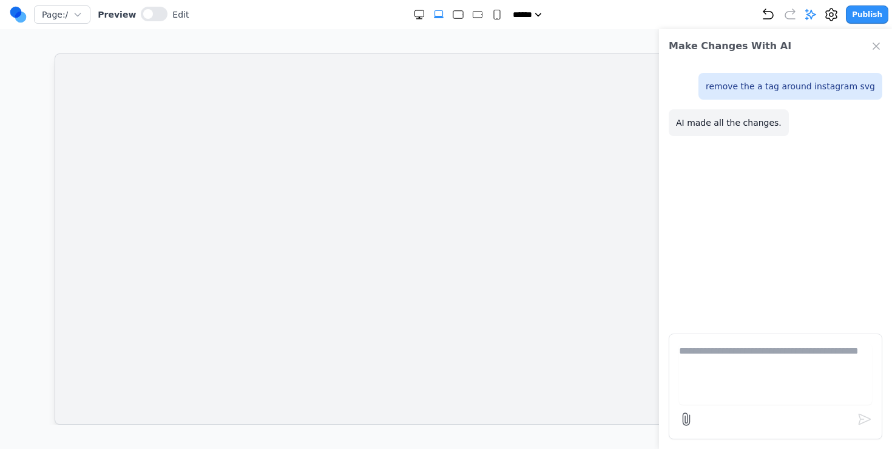
scroll to position [0, 0]
